Goal: Task Accomplishment & Management: Manage account settings

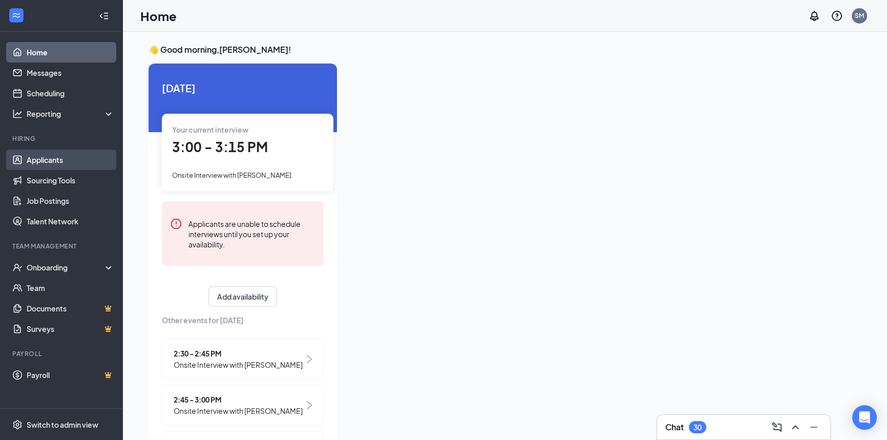
click at [55, 160] on link "Applicants" at bounding box center [71, 160] width 88 height 20
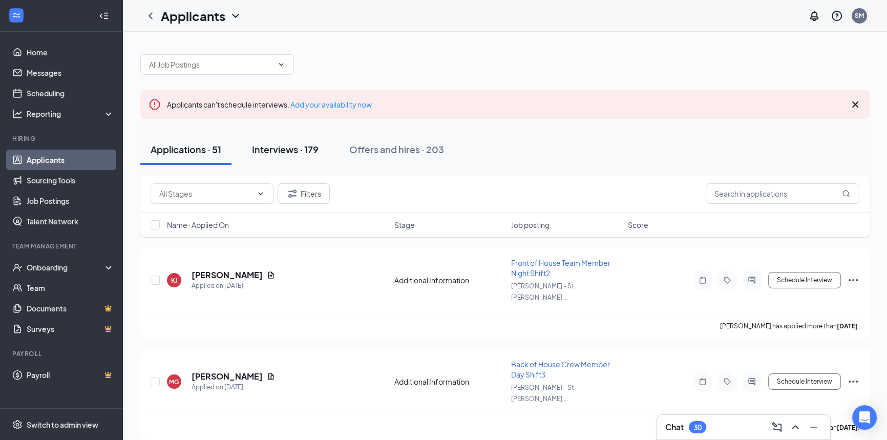
click at [299, 148] on div "Interviews · 179" at bounding box center [285, 149] width 67 height 13
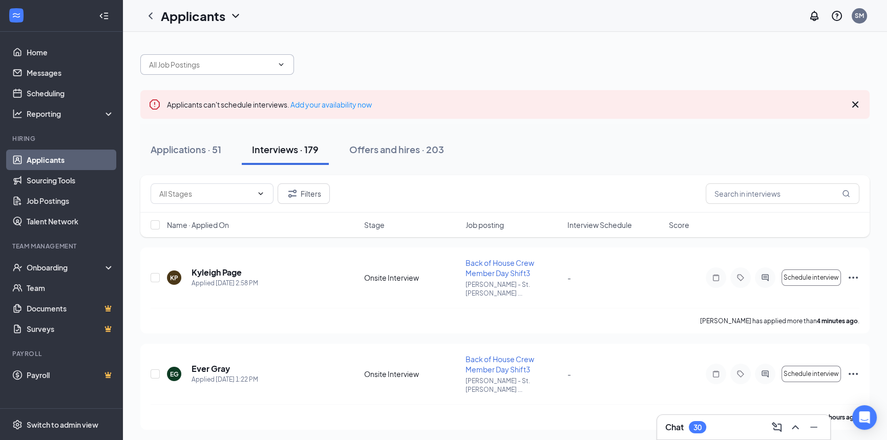
click at [282, 65] on icon "ChevronDown" at bounding box center [281, 64] width 8 height 8
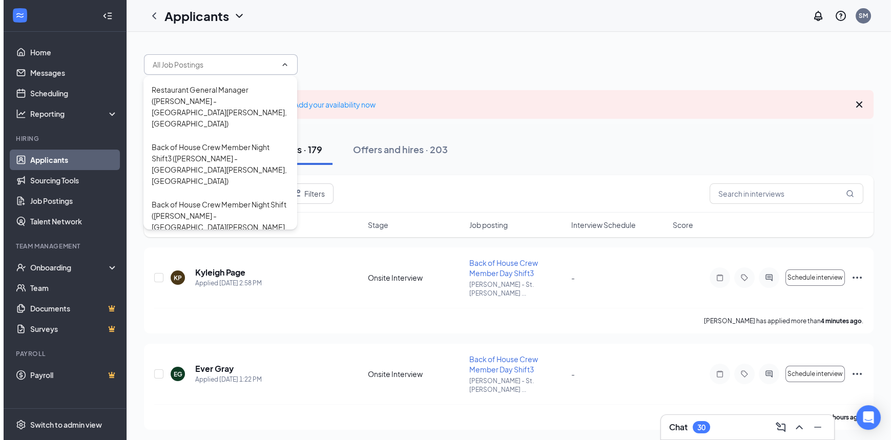
scroll to position [59, 0]
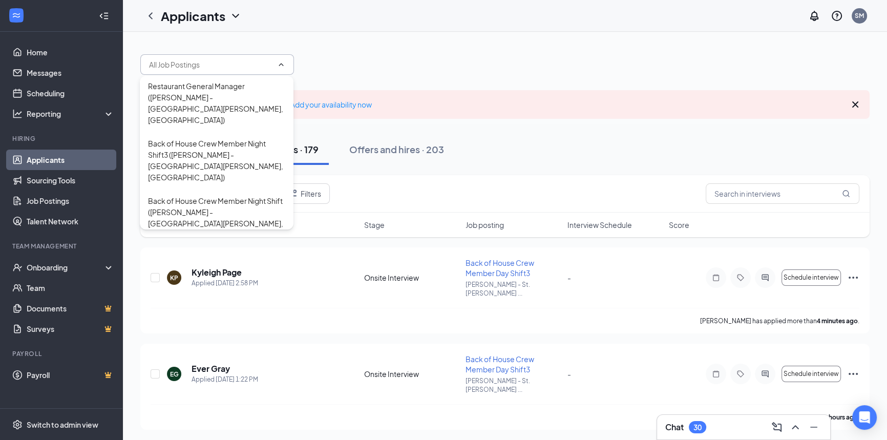
click at [243, 252] on div "Restaurant Assistant Manager ([PERSON_NAME] - [GEOGRAPHIC_DATA][PERSON_NAME], […" at bounding box center [216, 274] width 137 height 45
type input "Restaurant Assistant Manager ([PERSON_NAME] - [GEOGRAPHIC_DATA][PERSON_NAME], […"
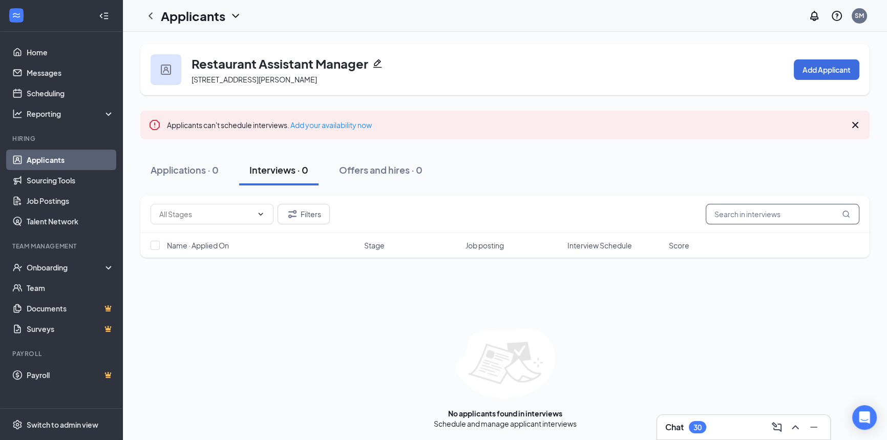
click at [755, 222] on input "text" at bounding box center [783, 214] width 154 height 20
type input "jalin"
click at [149, 15] on icon "ChevronLeft" at bounding box center [151, 15] width 4 height 7
click at [190, 167] on div "Applications · 0 / 0" at bounding box center [192, 169] width 82 height 13
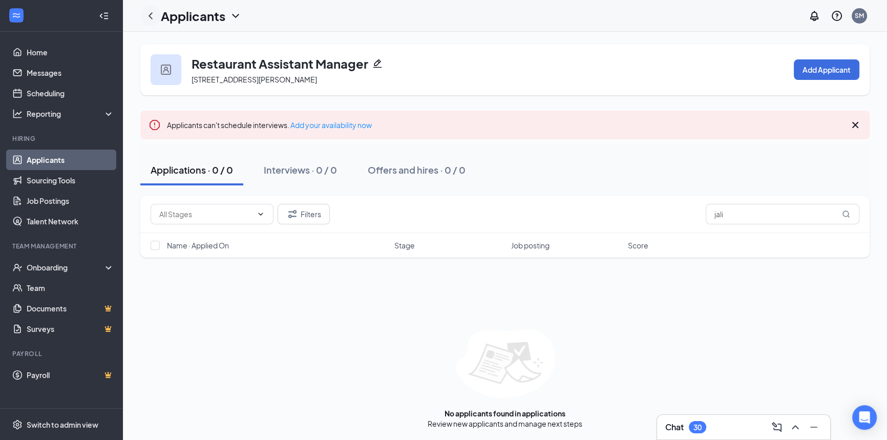
click at [149, 14] on icon "ChevronLeft" at bounding box center [150, 16] width 12 height 12
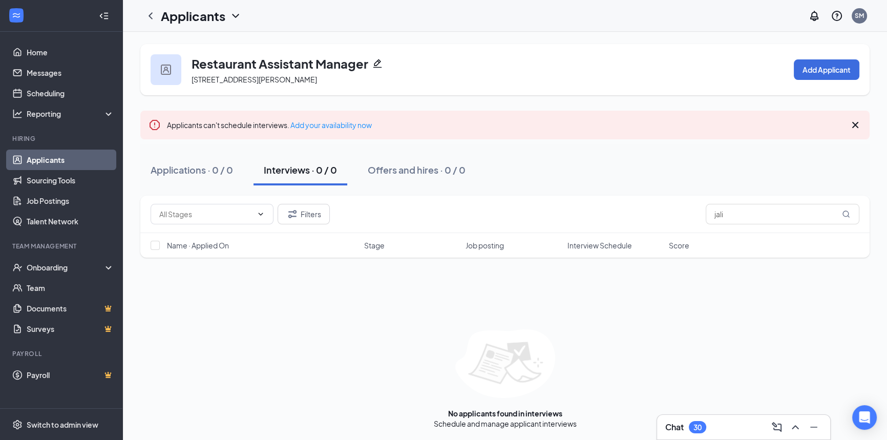
click at [52, 158] on link "Applicants" at bounding box center [71, 160] width 88 height 20
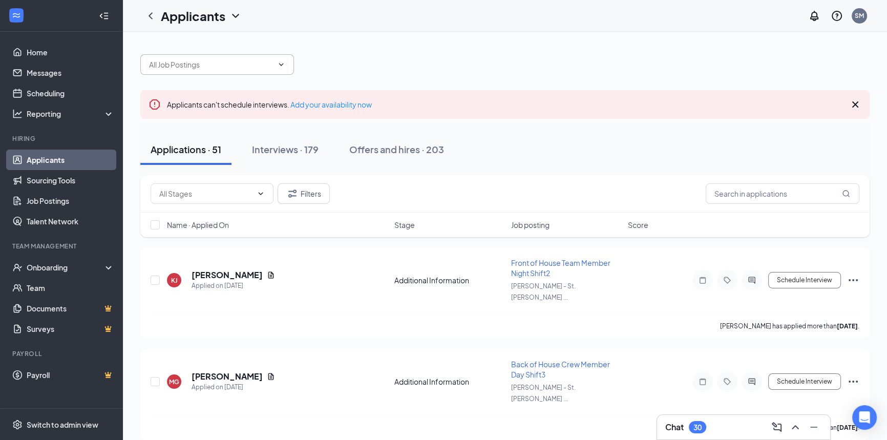
click at [285, 66] on icon "ChevronDown" at bounding box center [281, 64] width 8 height 8
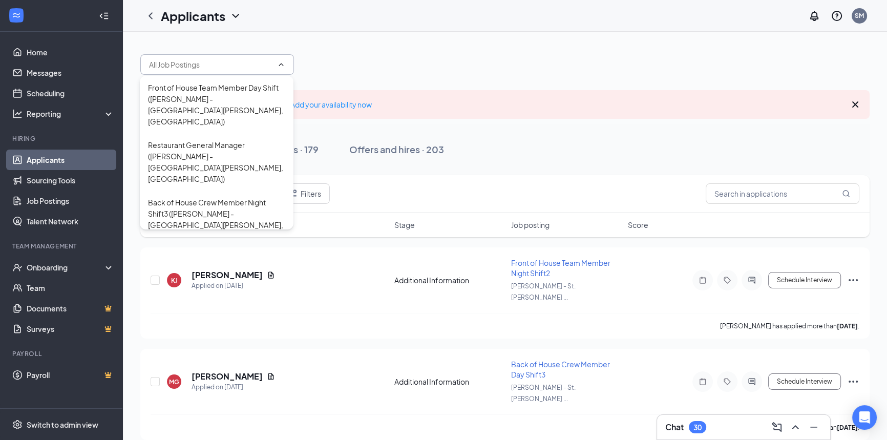
click at [383, 30] on div "Applicants SM" at bounding box center [505, 16] width 764 height 32
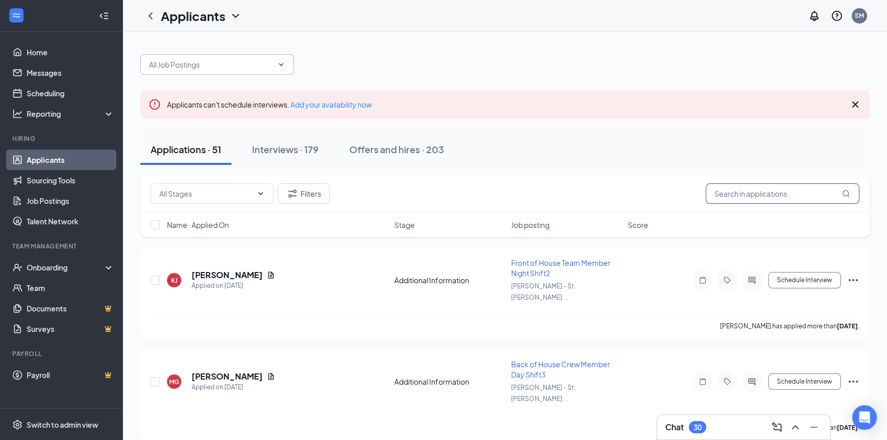
click at [722, 190] on input "text" at bounding box center [783, 193] width 154 height 20
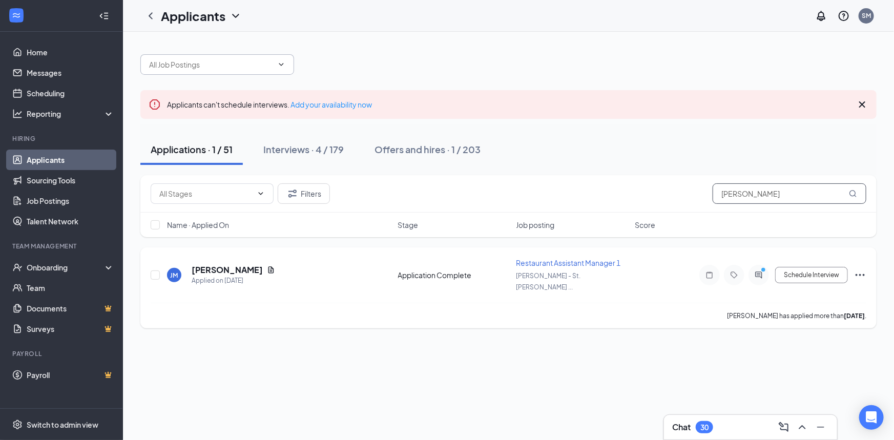
type input "[PERSON_NAME]"
click at [862, 269] on icon "Ellipses" at bounding box center [860, 275] width 12 height 12
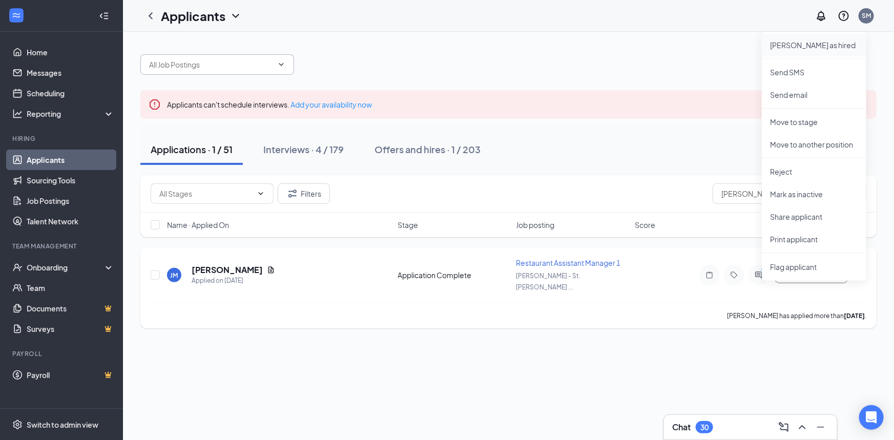
click at [792, 47] on p "[PERSON_NAME] as hired" at bounding box center [814, 45] width 88 height 10
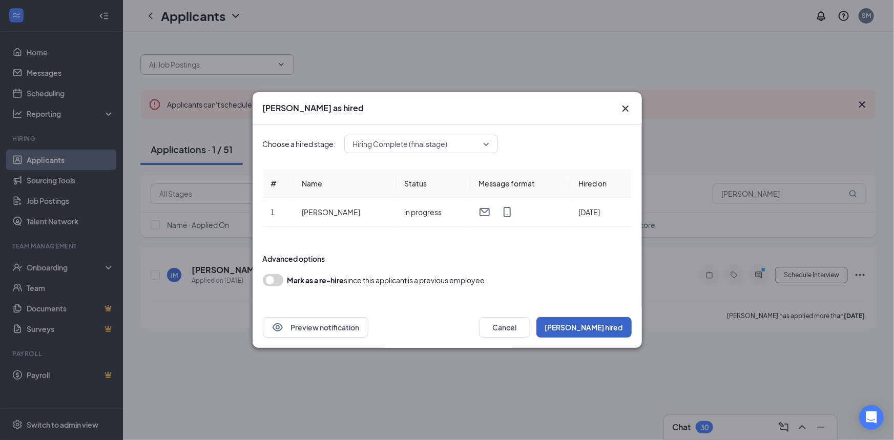
click at [613, 328] on button "[PERSON_NAME] hired" at bounding box center [583, 327] width 95 height 20
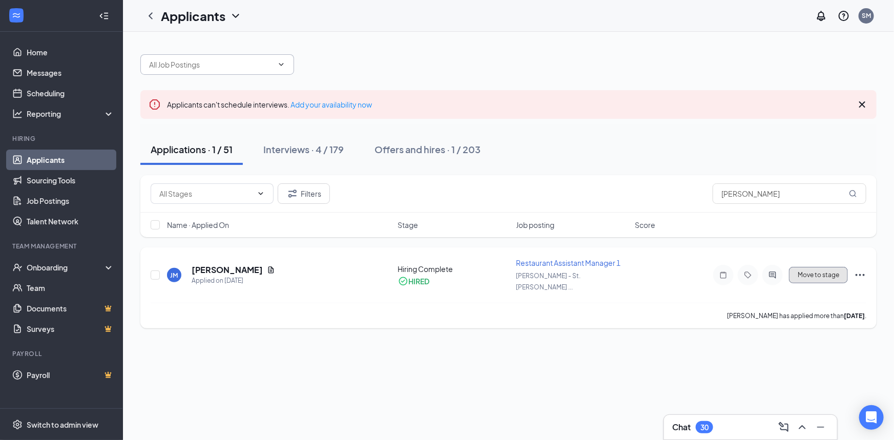
click at [814, 267] on button "Move to stage" at bounding box center [818, 275] width 59 height 16
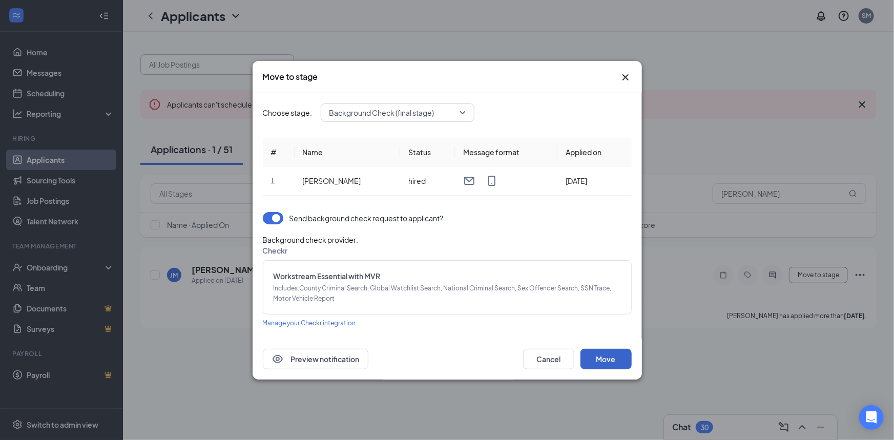
click at [603, 355] on button "Move" at bounding box center [605, 359] width 51 height 20
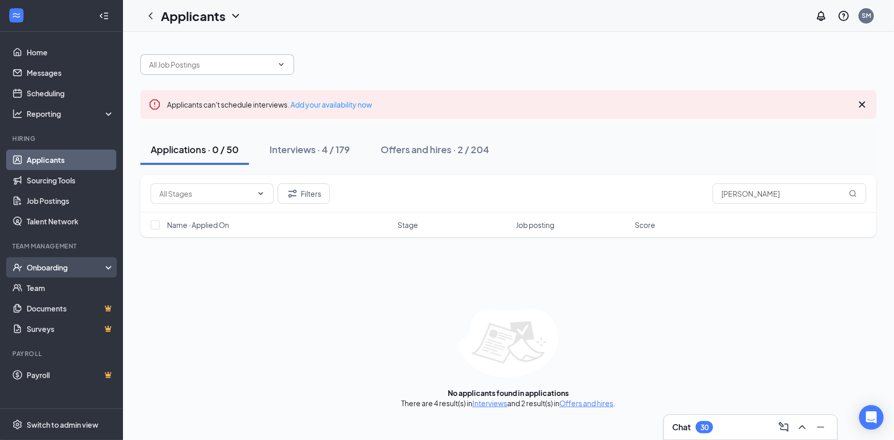
click at [46, 269] on div "Onboarding" at bounding box center [66, 267] width 79 height 10
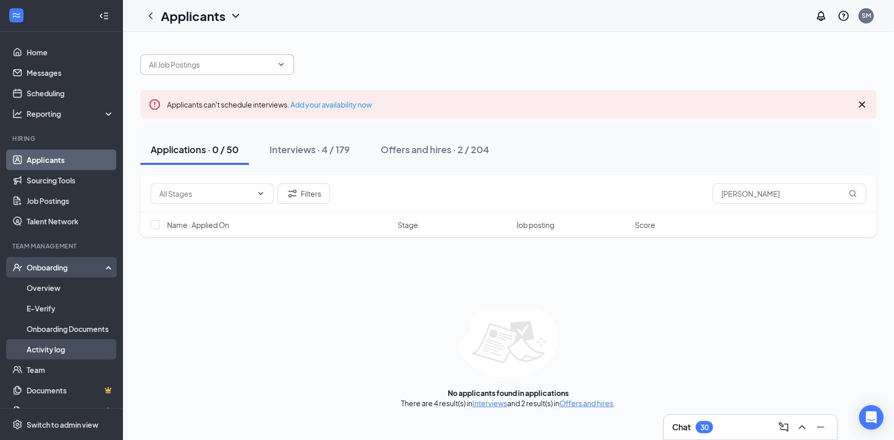
click at [47, 348] on link "Activity log" at bounding box center [71, 349] width 88 height 20
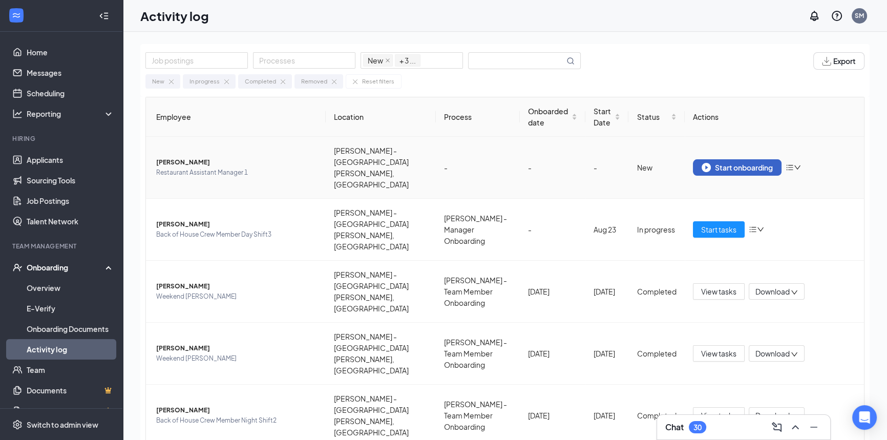
click at [728, 163] on div "Start onboarding" at bounding box center [737, 167] width 71 height 9
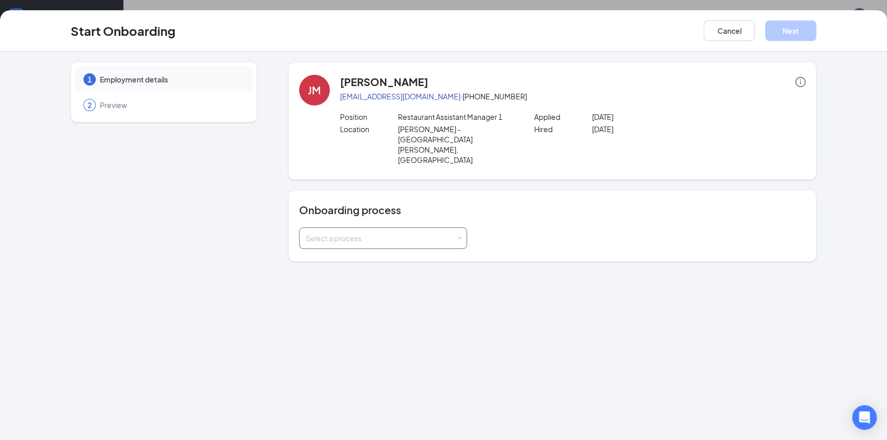
click at [458, 236] on span at bounding box center [459, 238] width 5 height 5
click at [413, 244] on span "[PERSON_NAME] - Team Member Onboarding" at bounding box center [380, 246] width 155 height 9
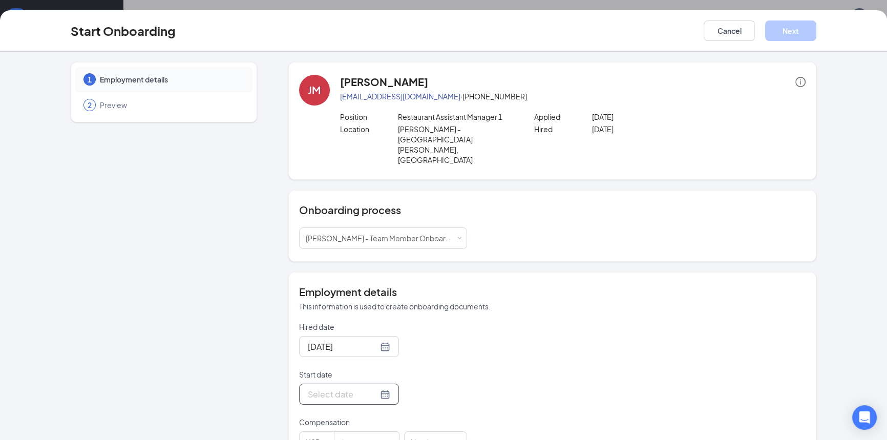
click at [374, 388] on div at bounding box center [349, 394] width 82 height 13
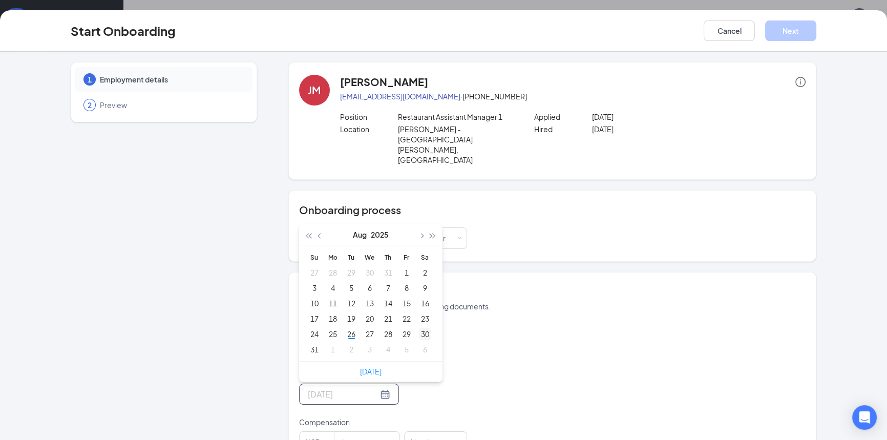
type input "[DATE]"
click at [423, 328] on div "30" at bounding box center [425, 334] width 12 height 12
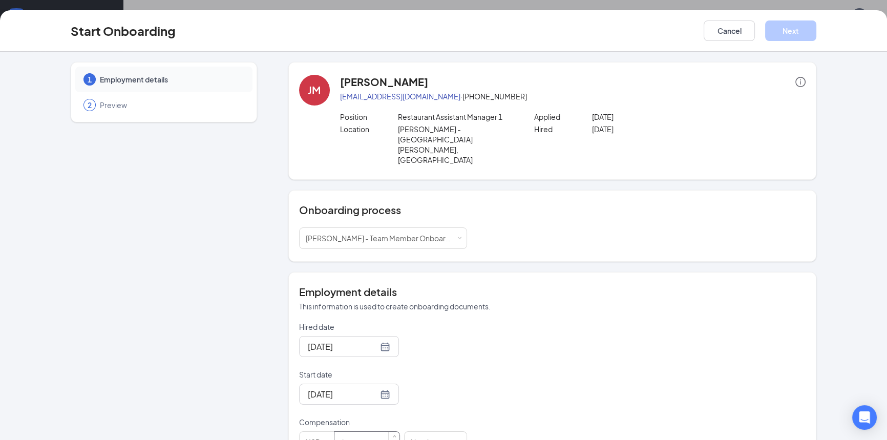
click at [344, 432] on input at bounding box center [366, 442] width 65 height 20
type input "17.5"
click at [796, 28] on button "Next" at bounding box center [790, 30] width 51 height 20
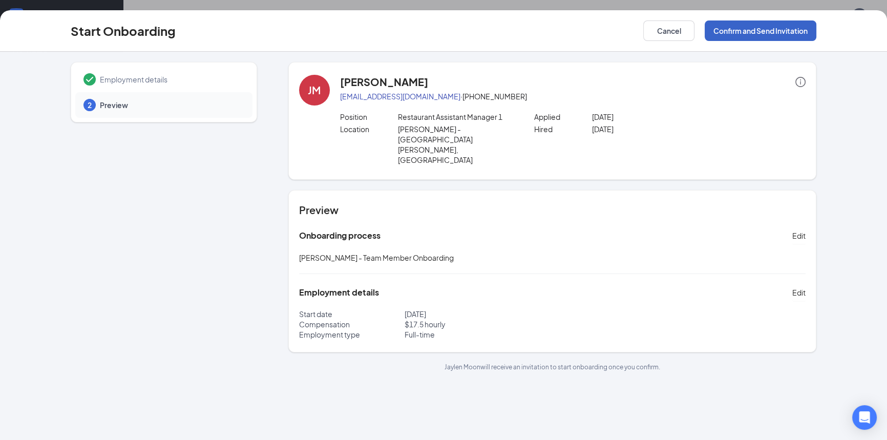
click at [750, 33] on button "Confirm and Send Invitation" at bounding box center [761, 30] width 112 height 20
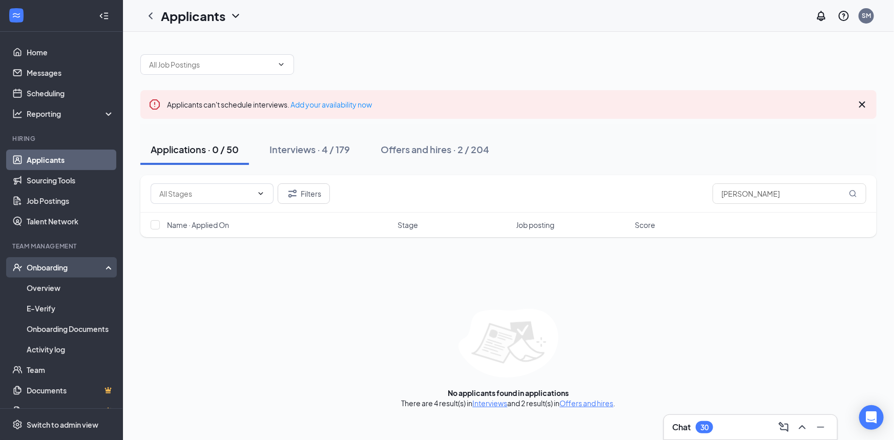
click at [46, 268] on div "Onboarding" at bounding box center [66, 267] width 79 height 10
click at [46, 349] on link "Activity log" at bounding box center [71, 349] width 88 height 20
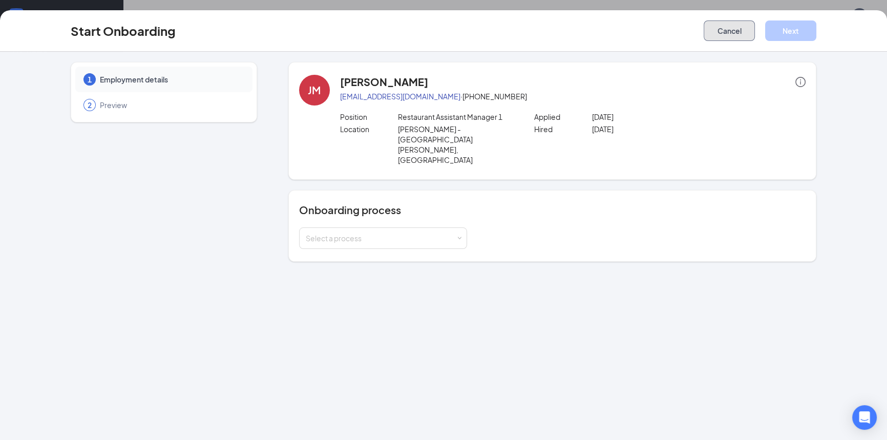
click at [747, 31] on button "Cancel" at bounding box center [729, 30] width 51 height 20
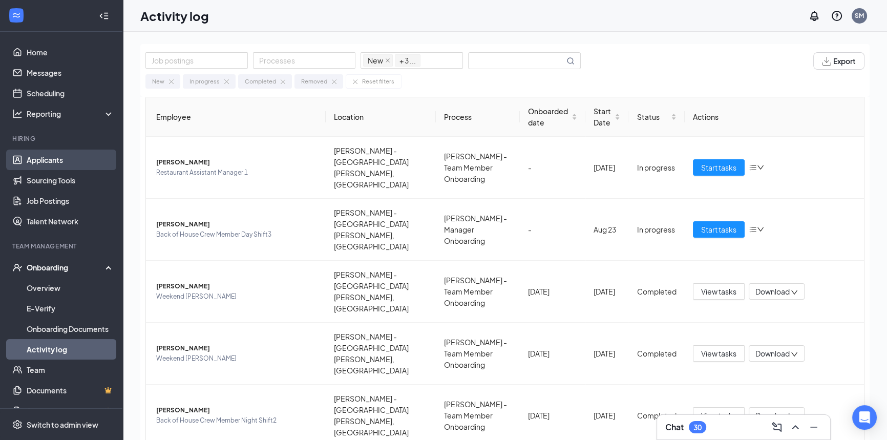
click at [44, 157] on link "Applicants" at bounding box center [71, 160] width 88 height 20
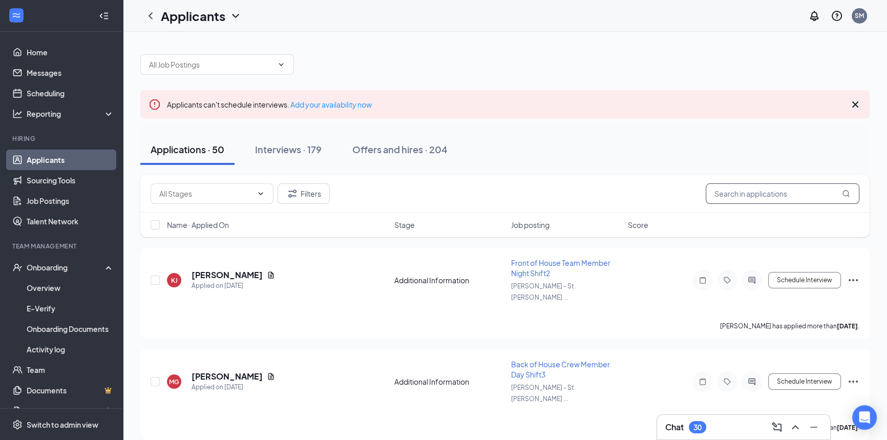
click at [729, 194] on input "text" at bounding box center [783, 193] width 154 height 20
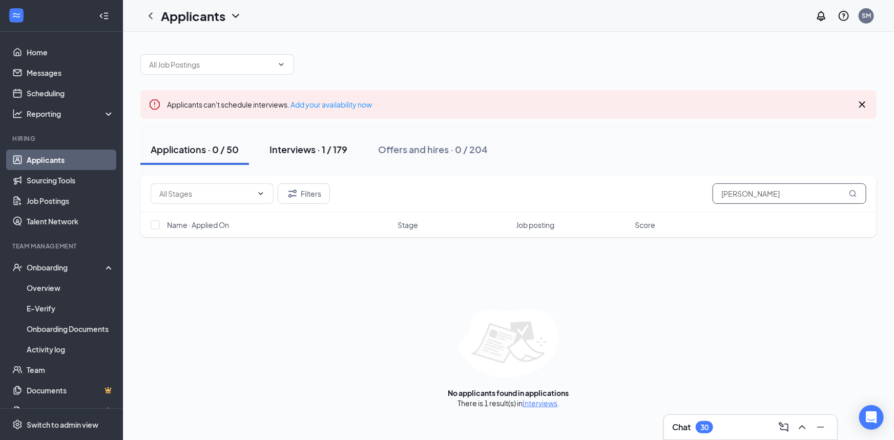
type input "[PERSON_NAME]"
click at [304, 145] on div "Interviews · 1 / 179" at bounding box center [308, 149] width 78 height 13
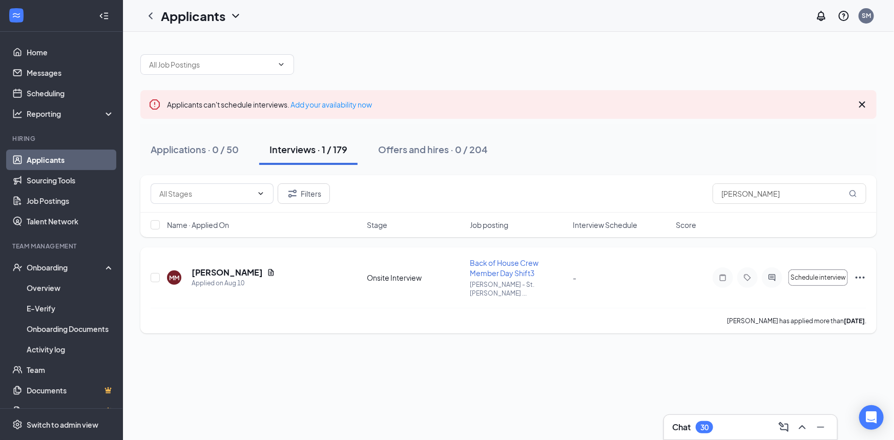
click at [862, 272] on icon "Ellipses" at bounding box center [860, 277] width 12 height 12
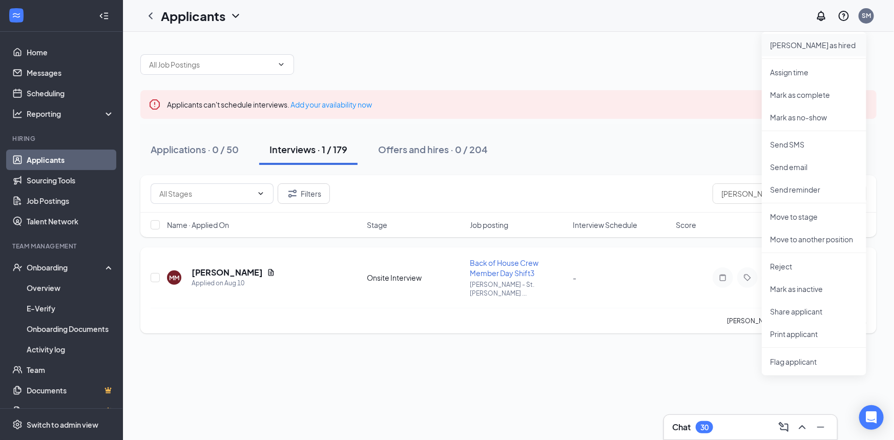
click at [794, 47] on p "[PERSON_NAME] as hired" at bounding box center [814, 45] width 88 height 10
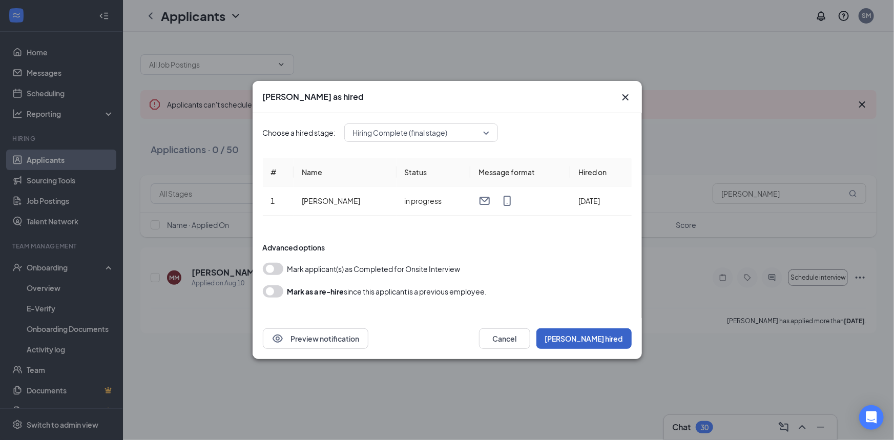
click at [603, 340] on button "[PERSON_NAME] hired" at bounding box center [583, 338] width 95 height 20
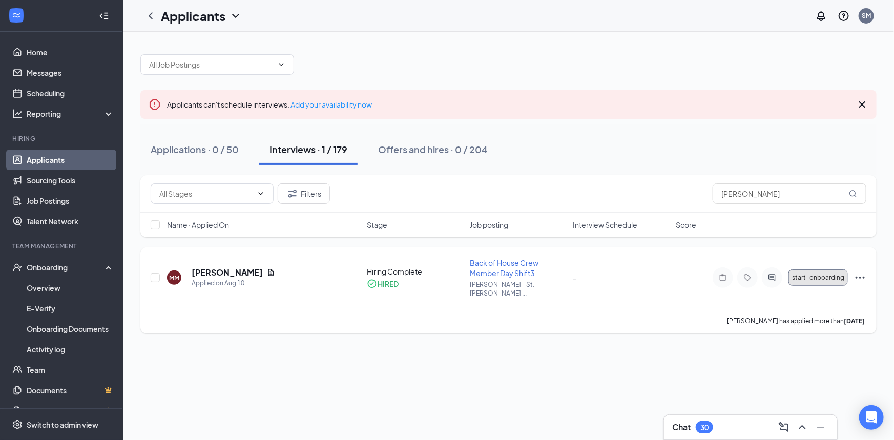
click at [818, 275] on span "start_onboarding" at bounding box center [818, 277] width 52 height 7
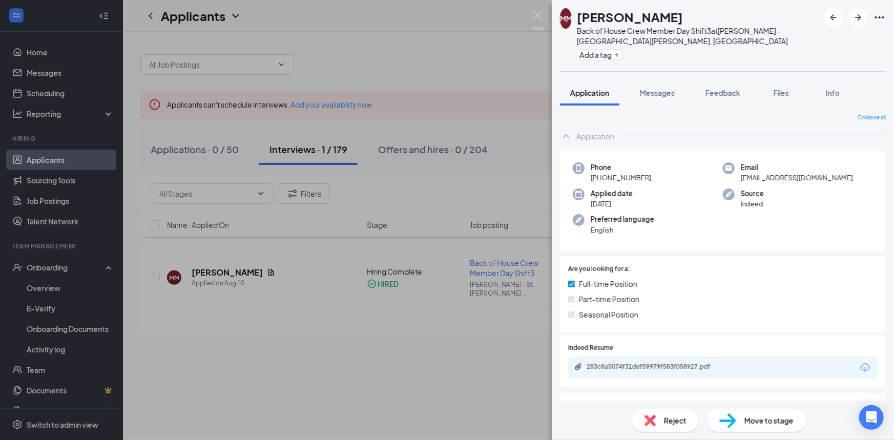
click at [756, 420] on span "Move to stage" at bounding box center [768, 420] width 49 height 11
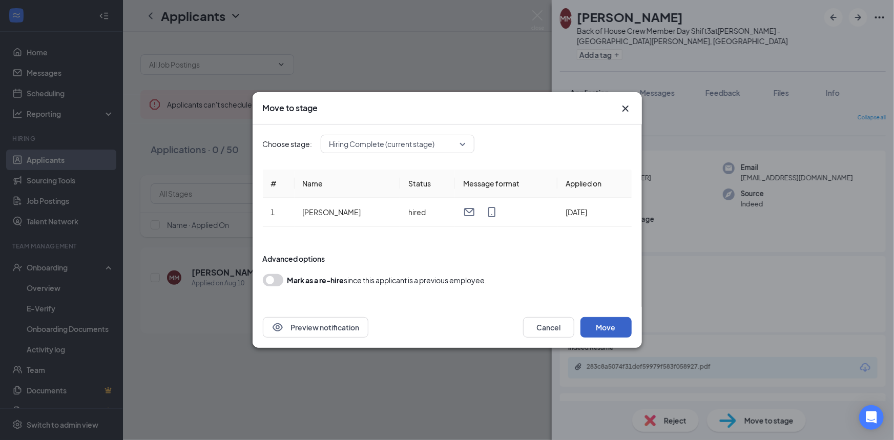
click at [613, 323] on button "Move" at bounding box center [605, 327] width 51 height 20
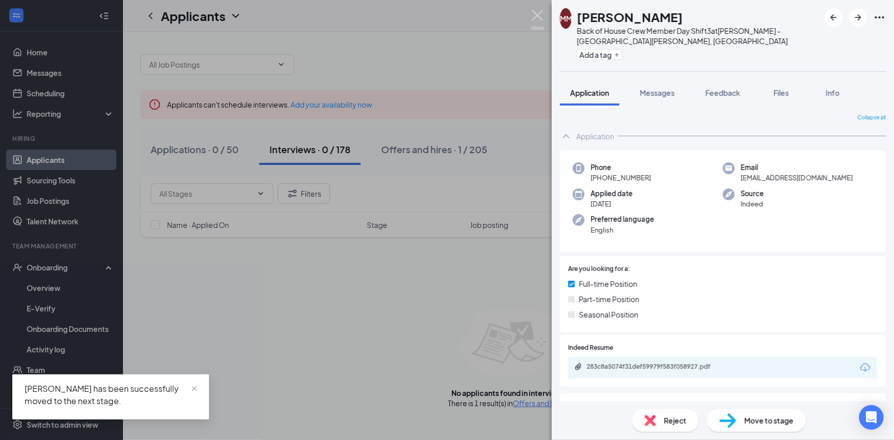
click at [536, 14] on img at bounding box center [537, 20] width 13 height 20
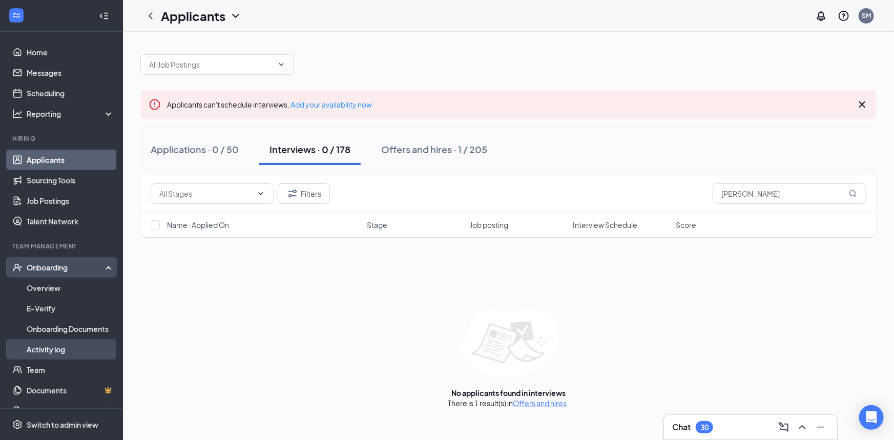
click at [62, 349] on link "Activity log" at bounding box center [71, 349] width 88 height 20
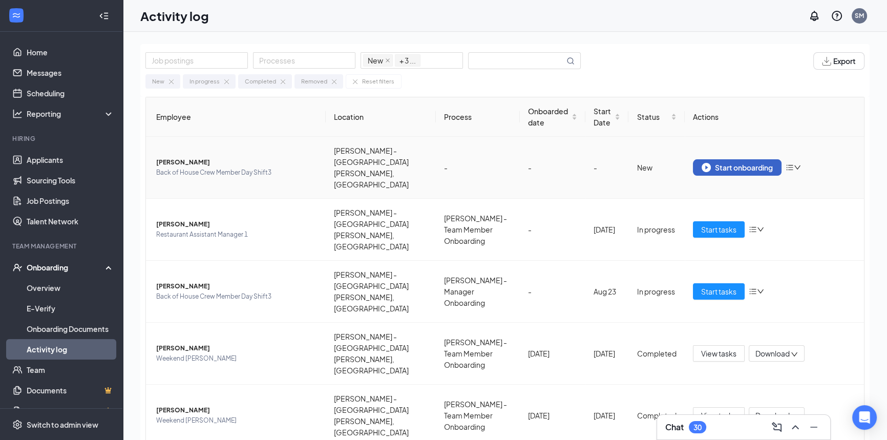
click at [738, 163] on div "Start onboarding" at bounding box center [737, 167] width 71 height 9
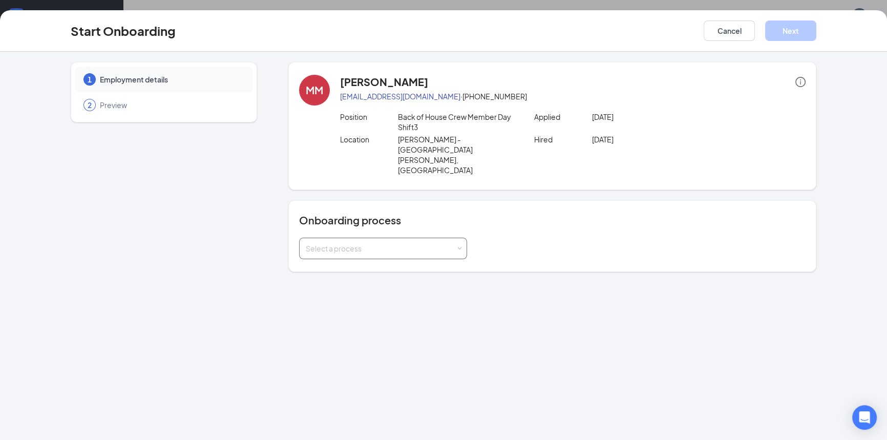
click at [459, 246] on span at bounding box center [459, 248] width 5 height 5
click at [394, 254] on span "[PERSON_NAME] - Team Member Onboarding" at bounding box center [380, 256] width 155 height 9
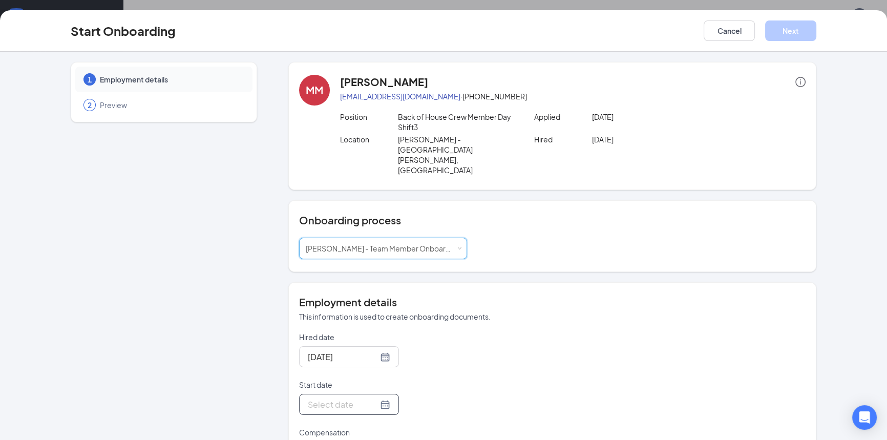
click at [373, 398] on div at bounding box center [349, 404] width 82 height 13
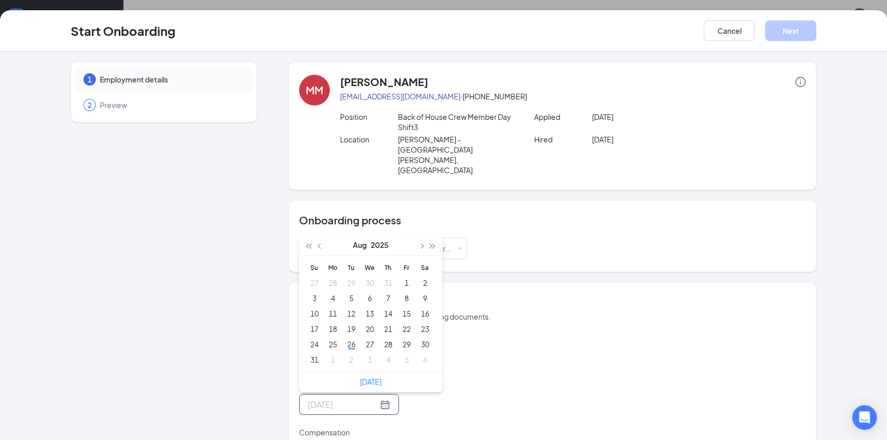
type input "[DATE]"
click at [423, 338] on div "30" at bounding box center [425, 344] width 12 height 12
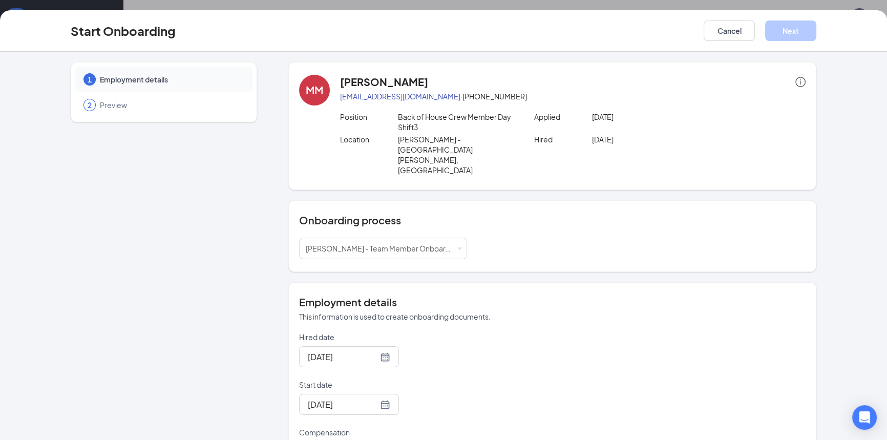
type input "15.5"
click at [800, 27] on button "Next" at bounding box center [790, 30] width 51 height 20
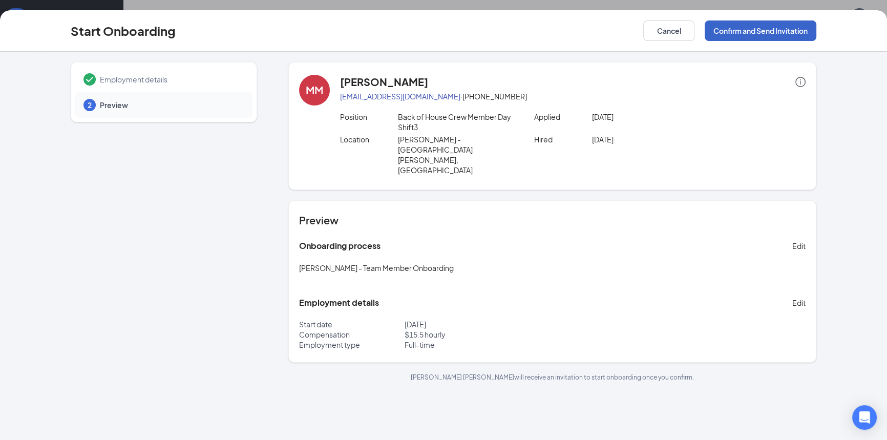
click at [760, 27] on button "Confirm and Send Invitation" at bounding box center [761, 30] width 112 height 20
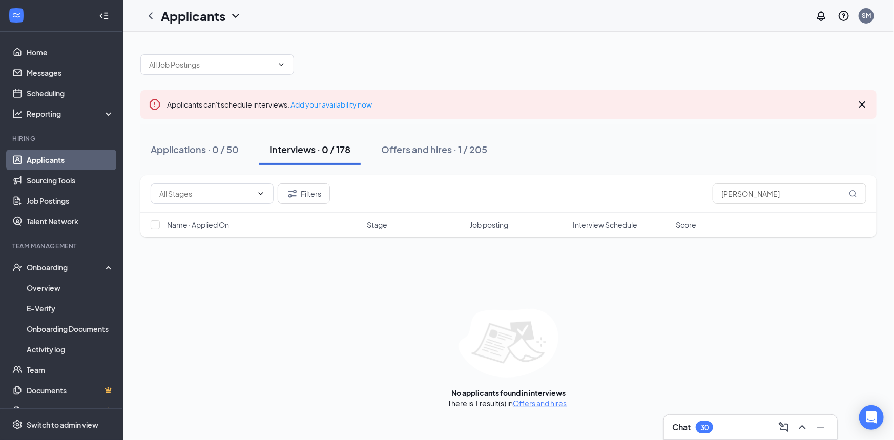
click at [312, 150] on div "Interviews · 0 / 178" at bounding box center [309, 149] width 81 height 13
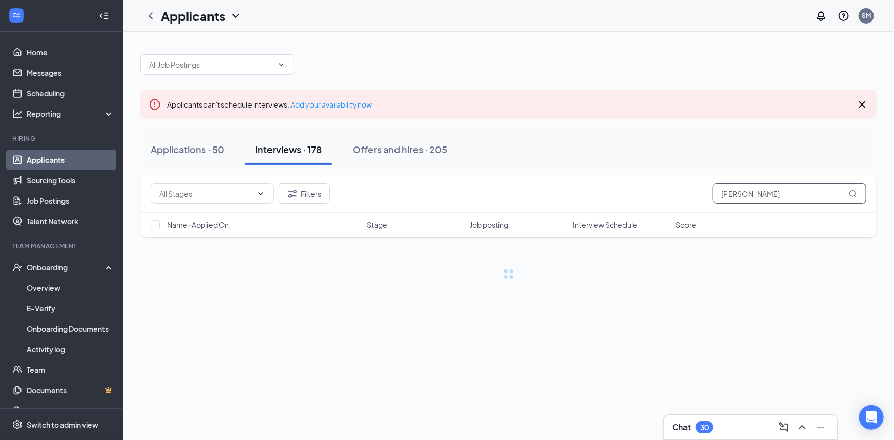
click at [776, 195] on input "[PERSON_NAME]" at bounding box center [789, 193] width 154 height 20
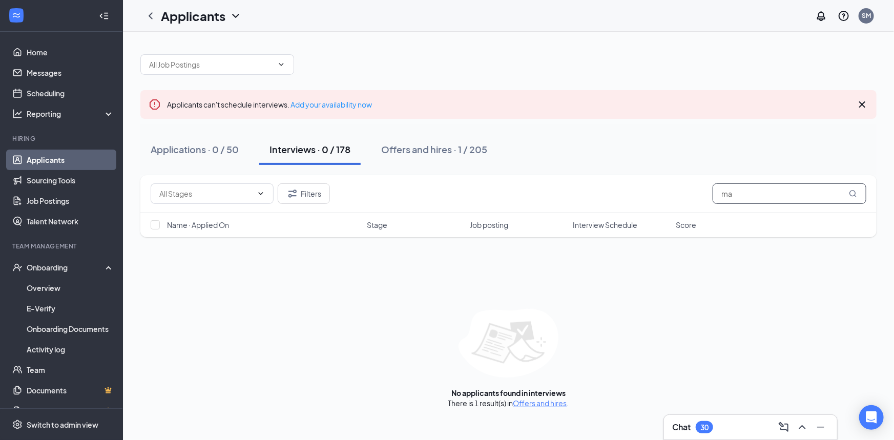
type input "m"
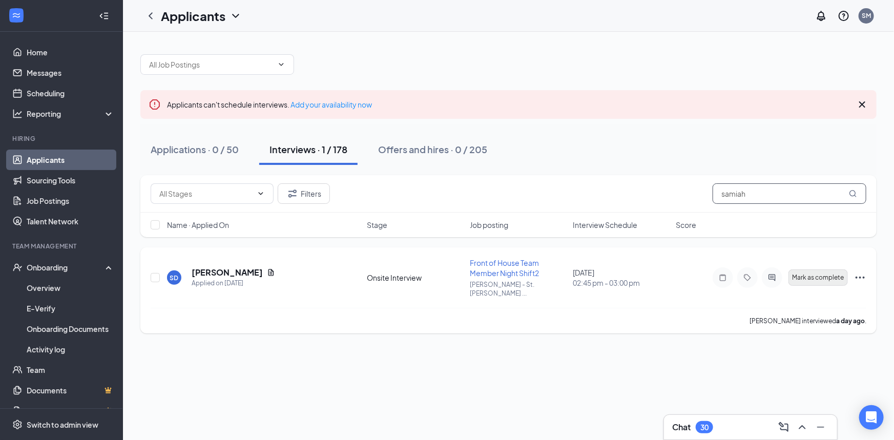
type input "samiah"
click at [831, 276] on span "Mark as complete" at bounding box center [818, 277] width 52 height 7
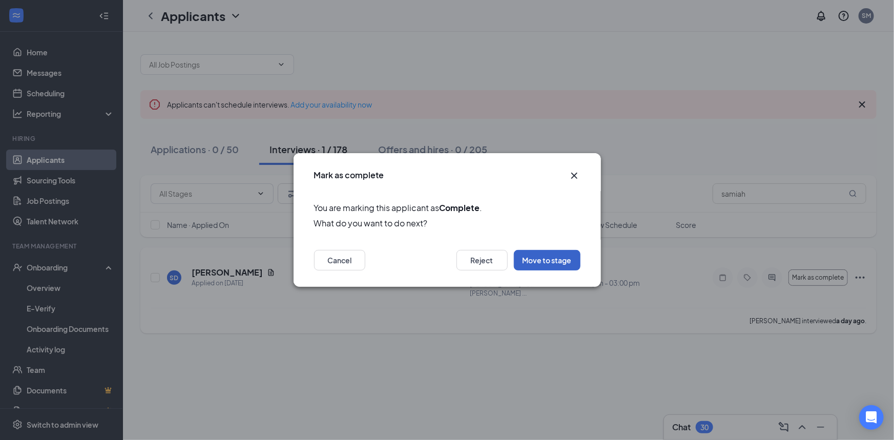
click at [563, 260] on button "Move to stage" at bounding box center [547, 260] width 67 height 20
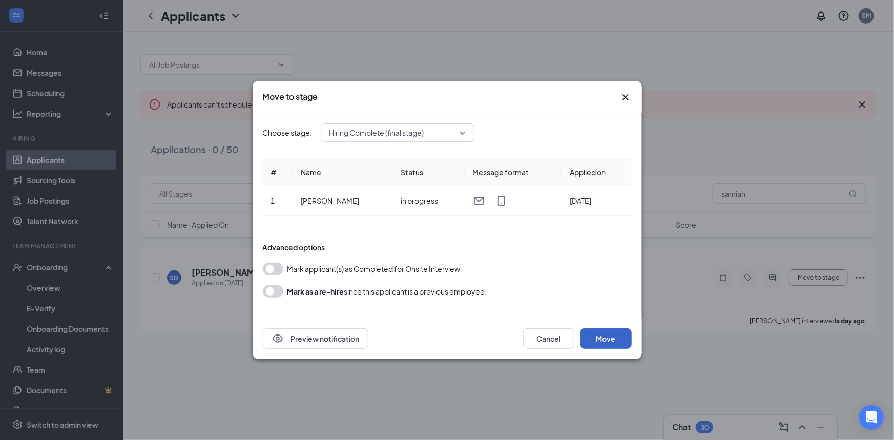
click at [606, 340] on button "Move" at bounding box center [605, 338] width 51 height 20
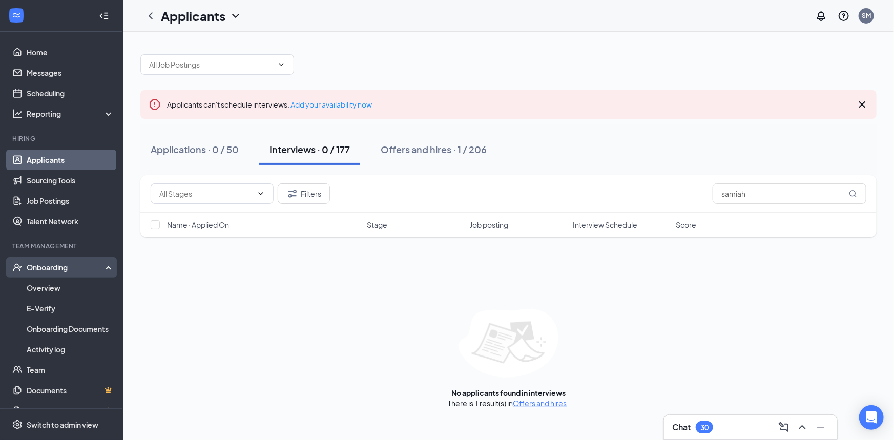
click at [51, 267] on div "Onboarding" at bounding box center [66, 267] width 79 height 10
click at [54, 262] on div "Onboarding" at bounding box center [66, 267] width 79 height 10
click at [39, 349] on link "Activity log" at bounding box center [71, 349] width 88 height 20
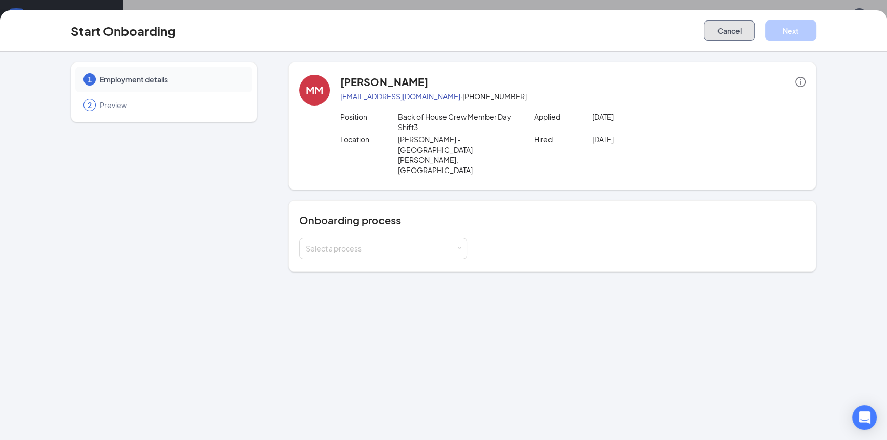
click at [741, 34] on button "Cancel" at bounding box center [729, 30] width 51 height 20
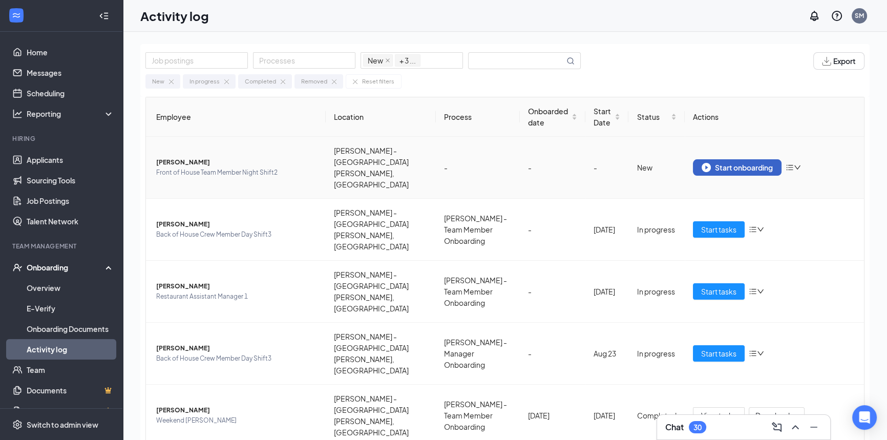
click at [739, 163] on div "Start onboarding" at bounding box center [737, 167] width 71 height 9
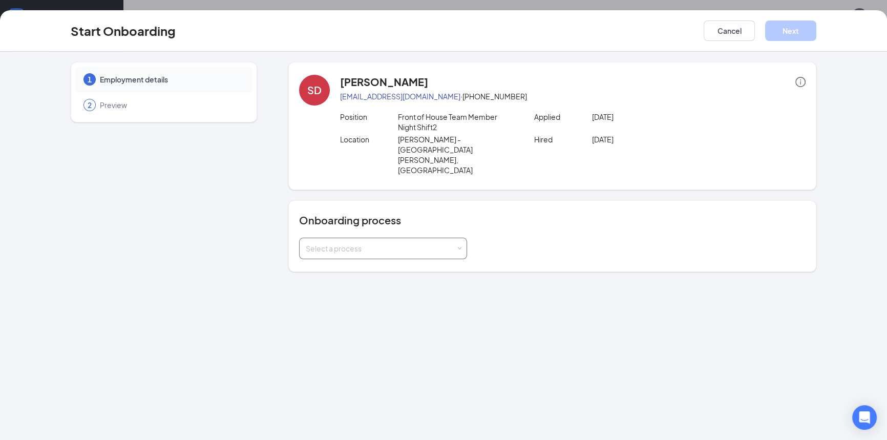
click at [459, 246] on span at bounding box center [459, 248] width 5 height 5
click at [414, 256] on span "[PERSON_NAME] - Team Member Onboarding" at bounding box center [380, 256] width 155 height 9
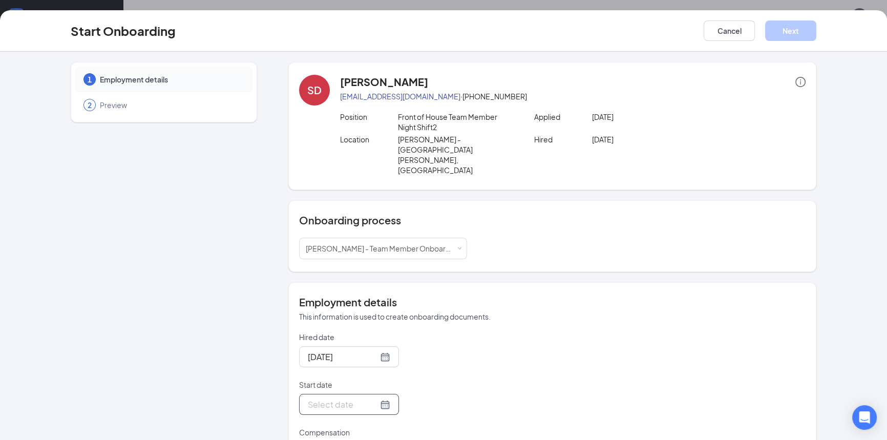
click at [375, 398] on div at bounding box center [349, 404] width 82 height 13
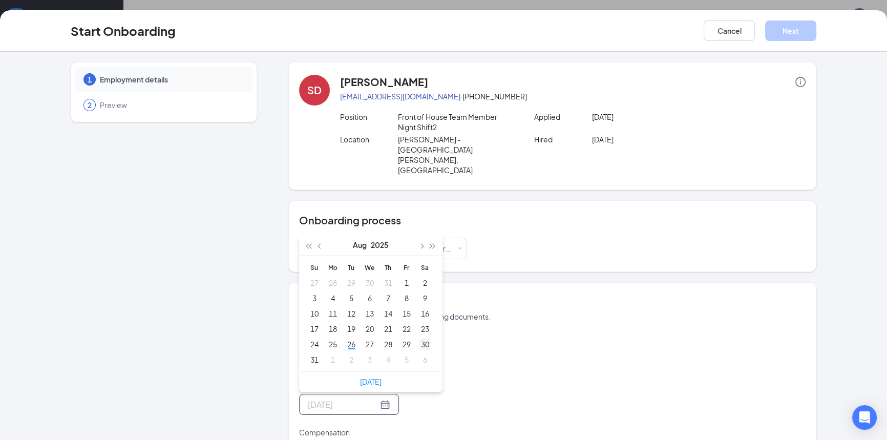
type input "[DATE]"
click at [420, 338] on div "30" at bounding box center [425, 344] width 12 height 12
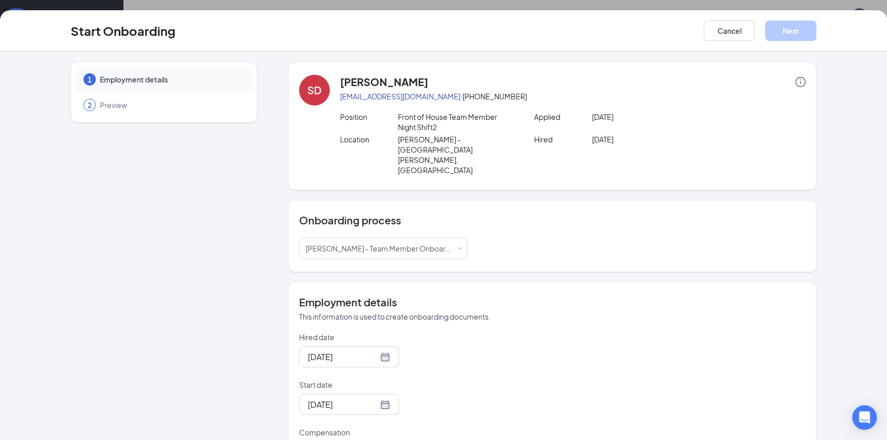
type input "14.25"
click at [784, 30] on button "Next" at bounding box center [790, 30] width 51 height 20
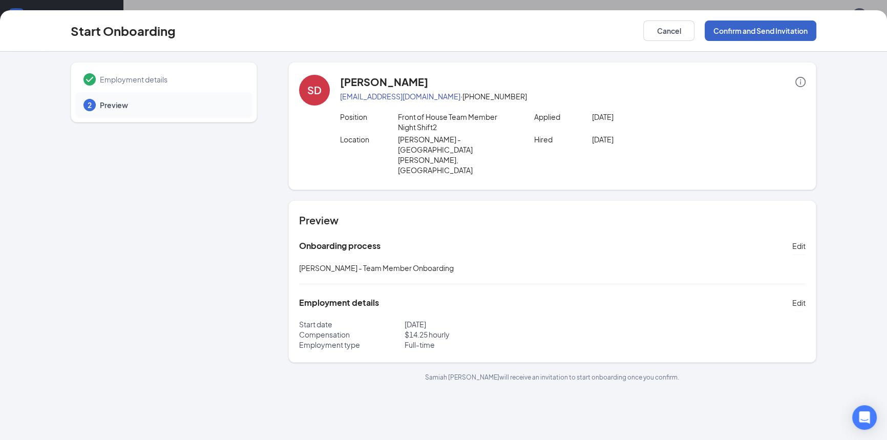
click at [743, 35] on button "Confirm and Send Invitation" at bounding box center [761, 30] width 112 height 20
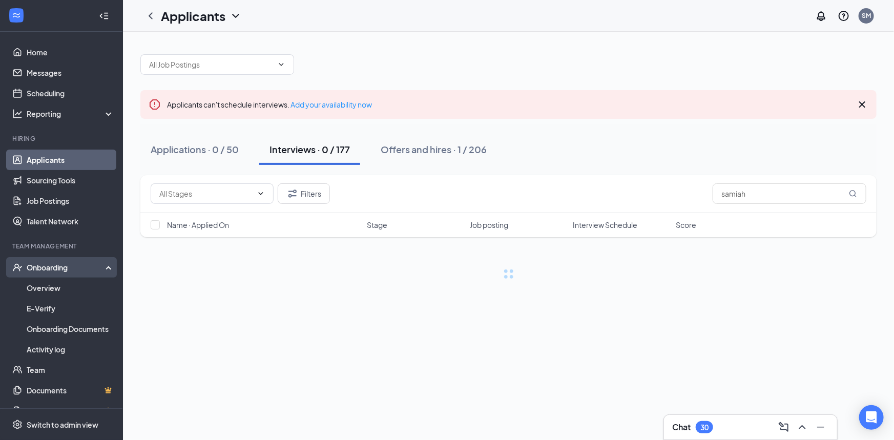
click at [61, 264] on div "Onboarding" at bounding box center [66, 267] width 79 height 10
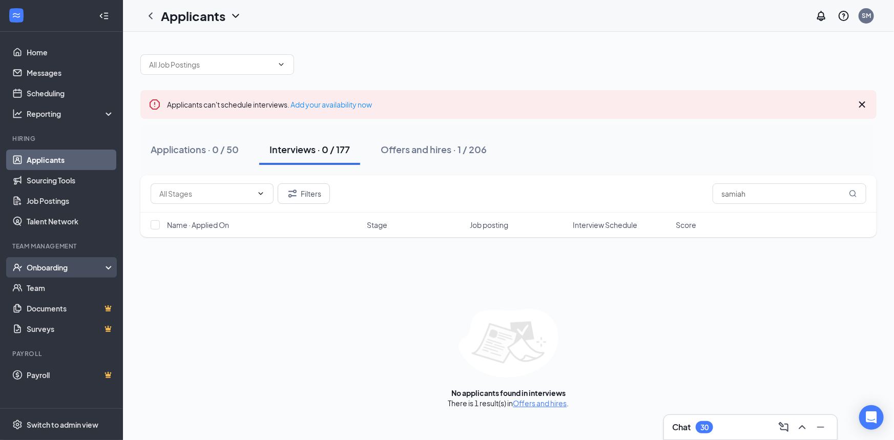
click at [62, 267] on div "Onboarding" at bounding box center [66, 267] width 79 height 10
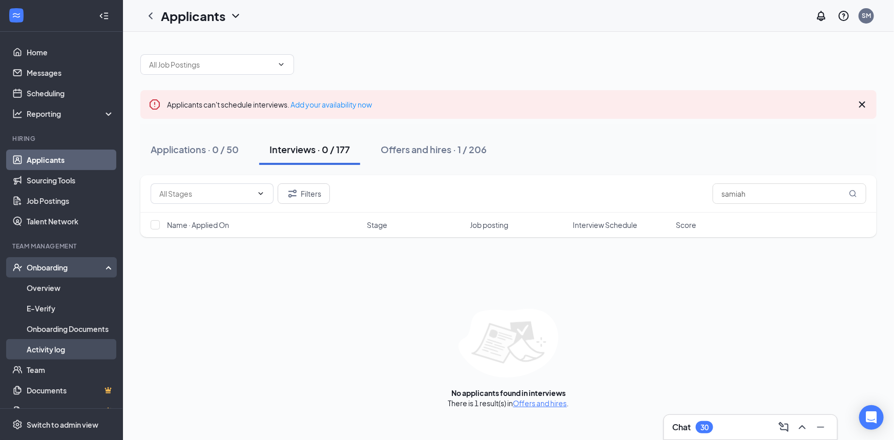
click at [56, 348] on link "Activity log" at bounding box center [71, 349] width 88 height 20
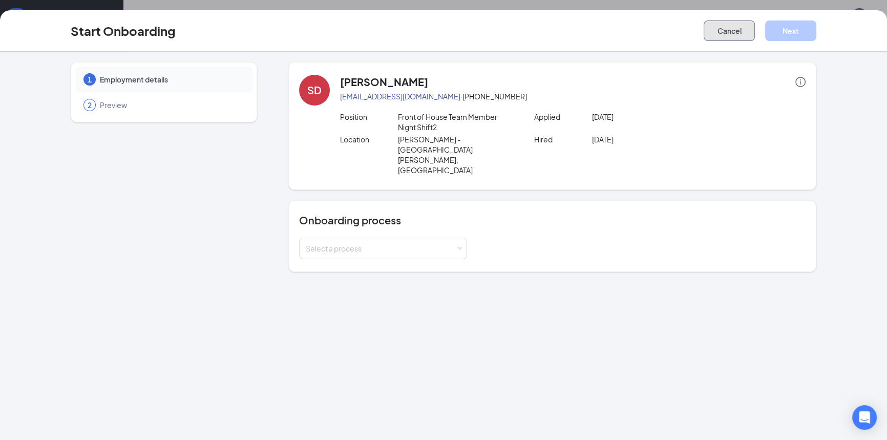
click at [726, 29] on button "Cancel" at bounding box center [729, 30] width 51 height 20
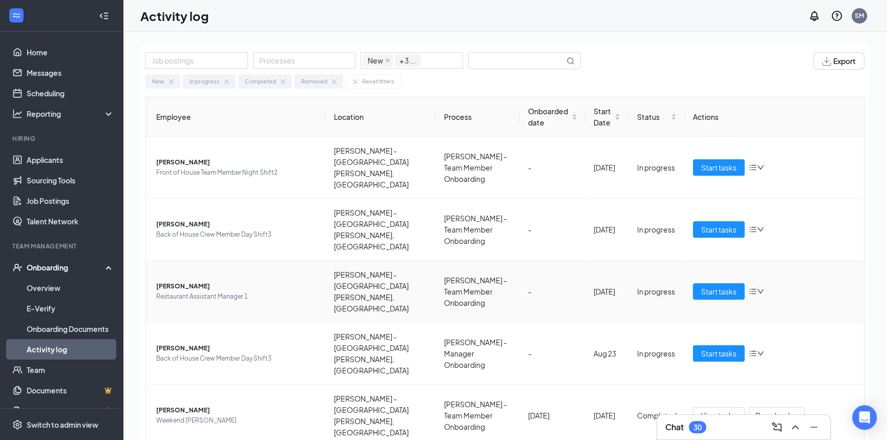
click at [174, 281] on span "[PERSON_NAME]" at bounding box center [236, 286] width 161 height 10
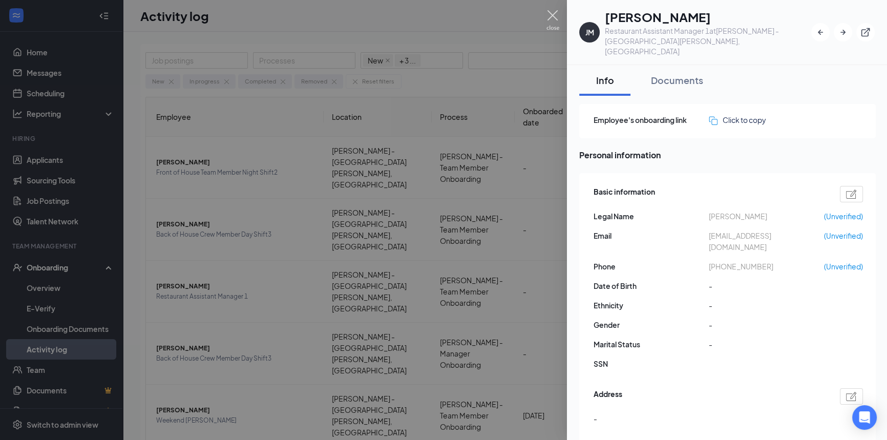
click at [554, 14] on img at bounding box center [552, 20] width 13 height 20
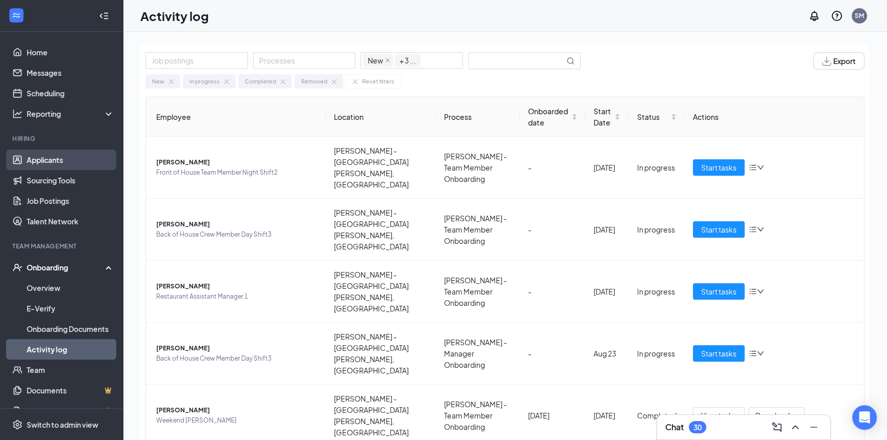
click at [49, 159] on link "Applicants" at bounding box center [71, 160] width 88 height 20
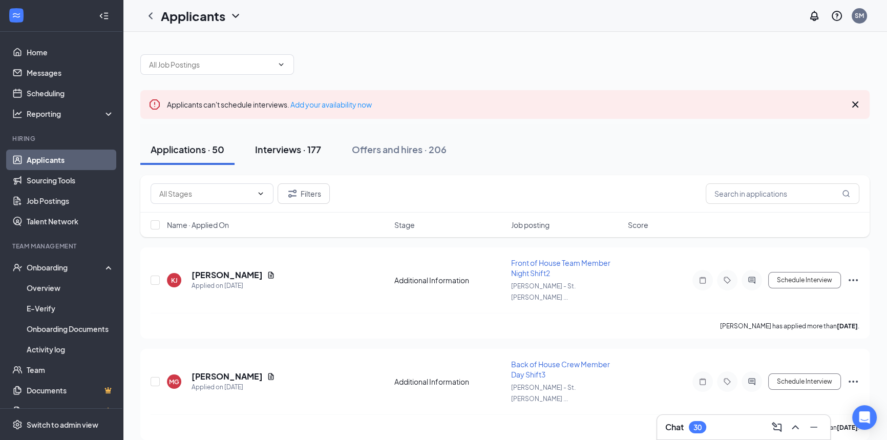
click at [300, 152] on div "Interviews · 177" at bounding box center [288, 149] width 66 height 13
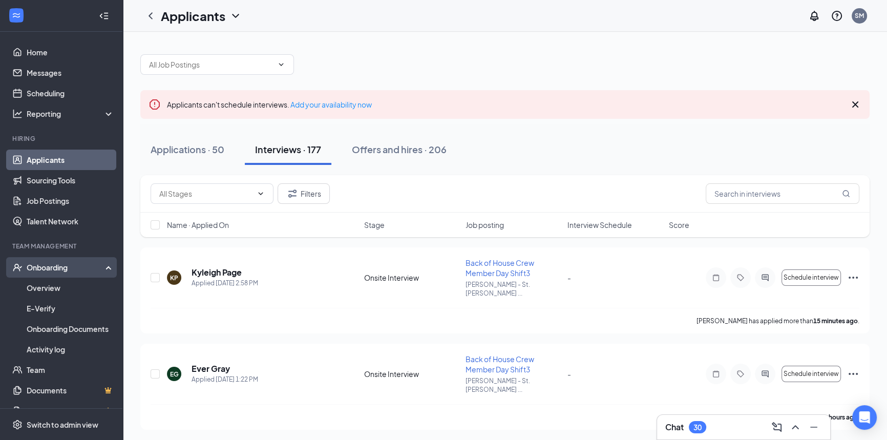
click at [45, 267] on div "Onboarding" at bounding box center [66, 267] width 79 height 10
click at [53, 349] on link "Activity log" at bounding box center [71, 349] width 88 height 20
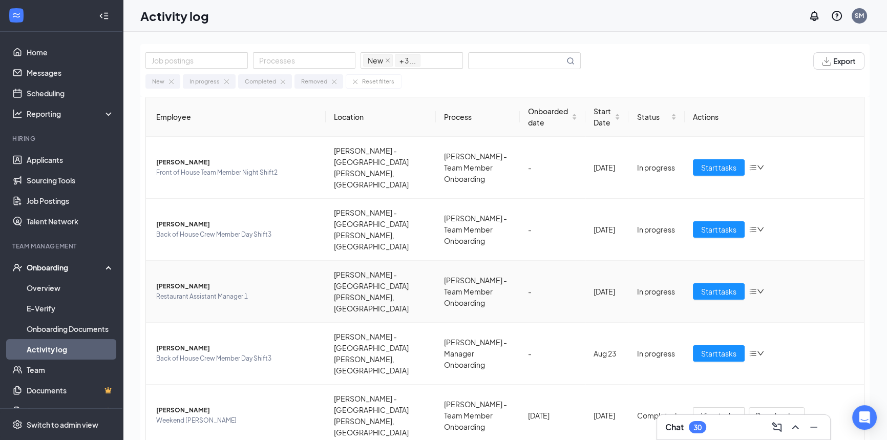
click at [182, 281] on span "[PERSON_NAME]" at bounding box center [236, 286] width 161 height 10
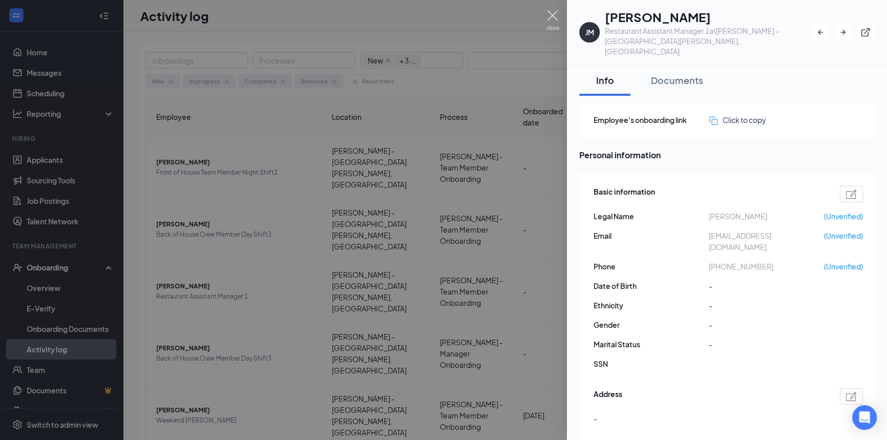
click at [553, 18] on img at bounding box center [552, 20] width 13 height 20
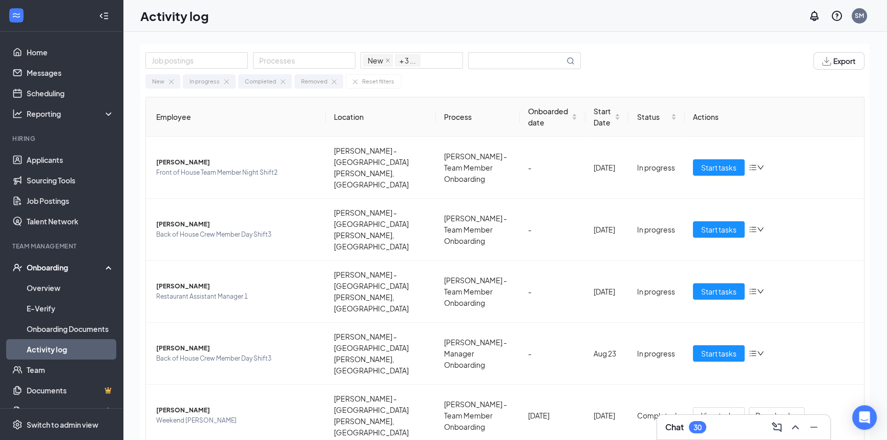
click at [51, 266] on div "Onboarding" at bounding box center [66, 267] width 79 height 10
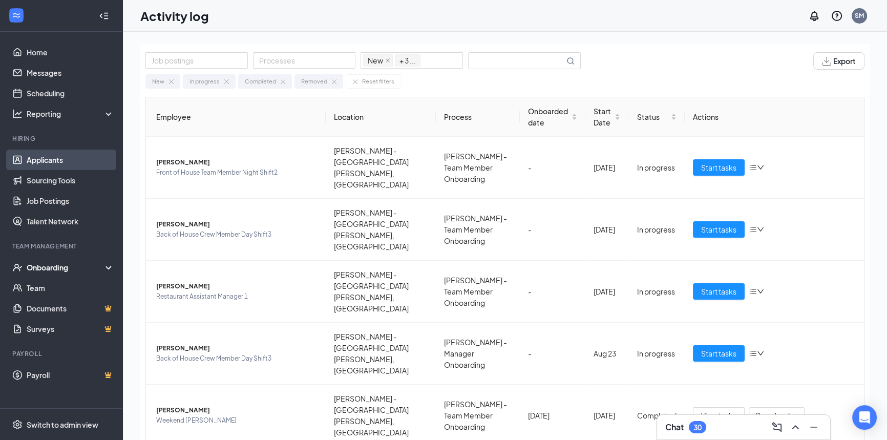
click at [49, 160] on link "Applicants" at bounding box center [71, 160] width 88 height 20
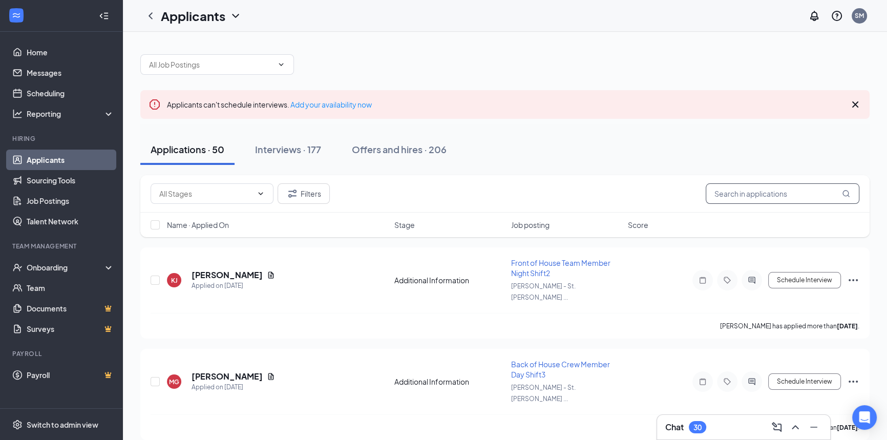
click at [717, 194] on input "text" at bounding box center [783, 193] width 154 height 20
click at [302, 149] on div "Interviews · 177" at bounding box center [288, 149] width 66 height 13
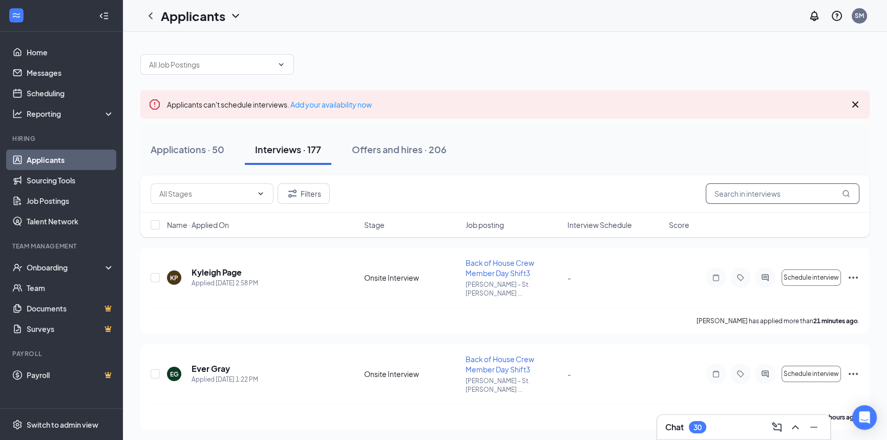
click at [717, 193] on input "text" at bounding box center [783, 193] width 154 height 20
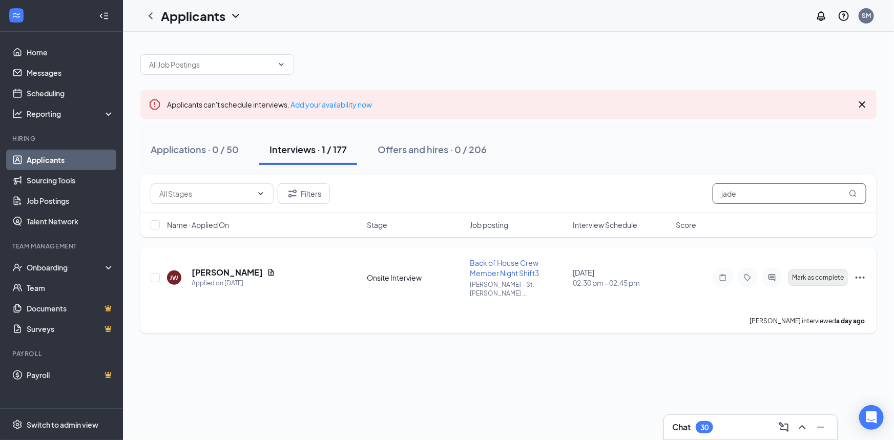
type input "jade"
click at [813, 277] on button "Mark as complete" at bounding box center [817, 277] width 59 height 16
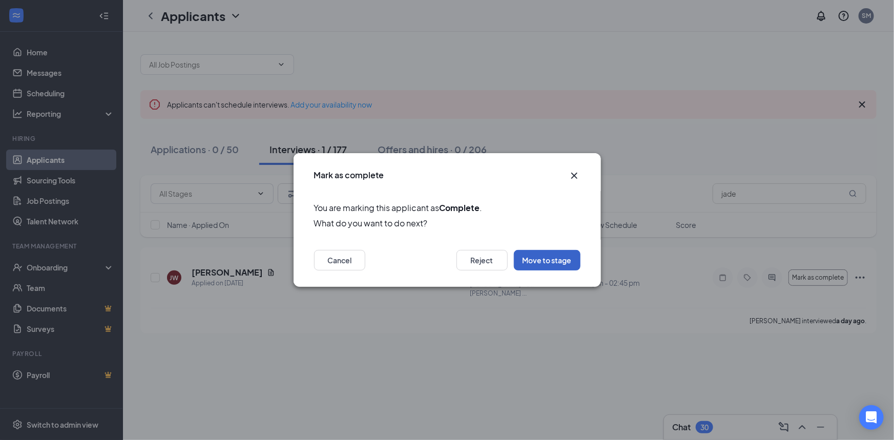
click at [546, 261] on button "Move to stage" at bounding box center [547, 260] width 67 height 20
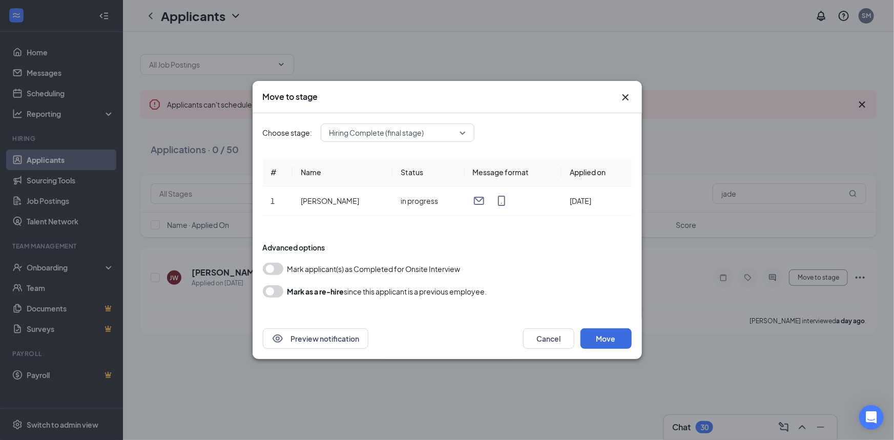
click at [270, 267] on button "button" at bounding box center [273, 269] width 20 height 12
click at [611, 338] on button "Move" at bounding box center [605, 338] width 51 height 20
